Goal: Communication & Community: Answer question/provide support

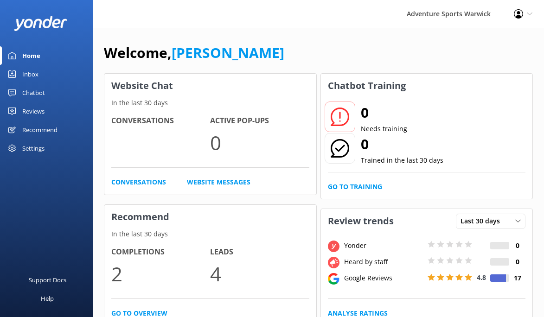
click at [25, 110] on div "Reviews" at bounding box center [33, 111] width 22 height 19
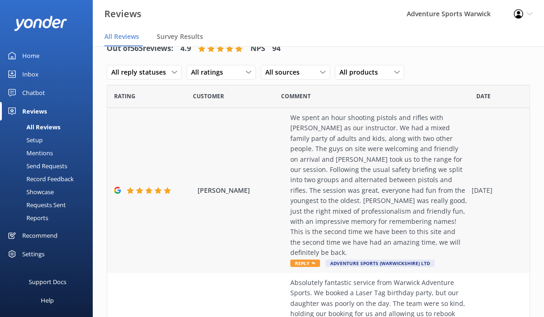
scroll to position [19, 0]
click at [305, 260] on span "Reply" at bounding box center [305, 263] width 30 height 7
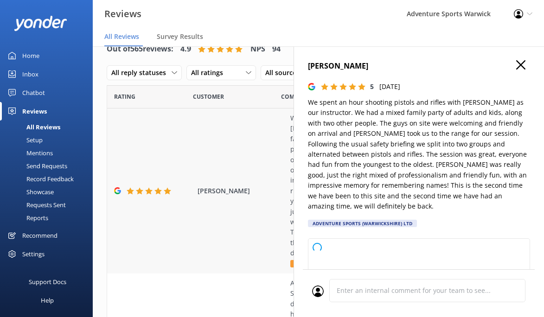
type textarea "Thank you so much for your wonderful review! We're delighted to hear that your …"
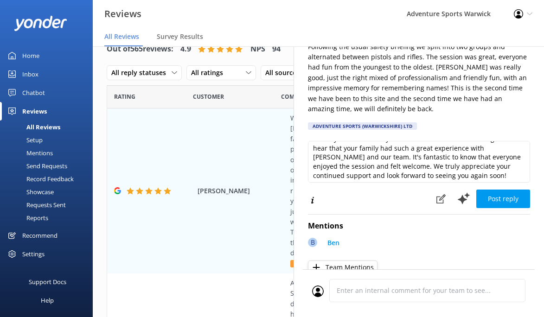
scroll to position [14, 0]
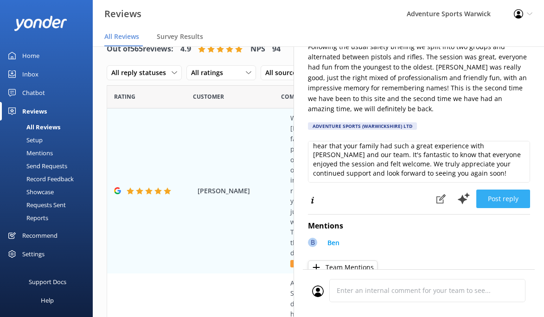
click at [496, 190] on button "Post reply" at bounding box center [503, 199] width 54 height 19
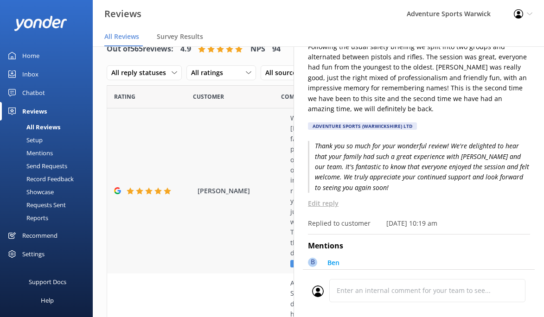
click at [186, 144] on div "[PERSON_NAME] spent an hour shooting pistols and rifles with [PERSON_NAME] as o…" at bounding box center [318, 190] width 422 height 165
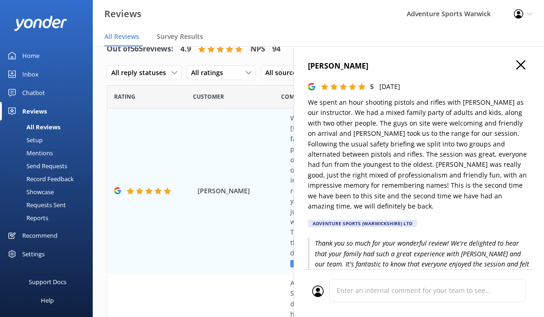
click at [520, 67] on icon "button" at bounding box center [520, 64] width 9 height 9
